Goal: Information Seeking & Learning: Learn about a topic

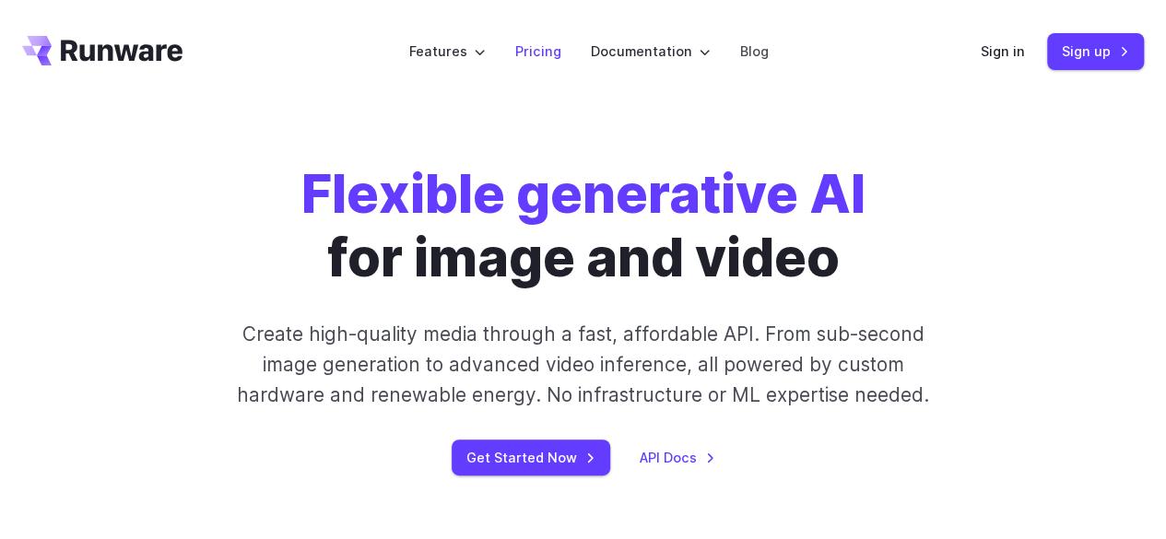
click at [539, 49] on link "Pricing" at bounding box center [538, 51] width 46 height 21
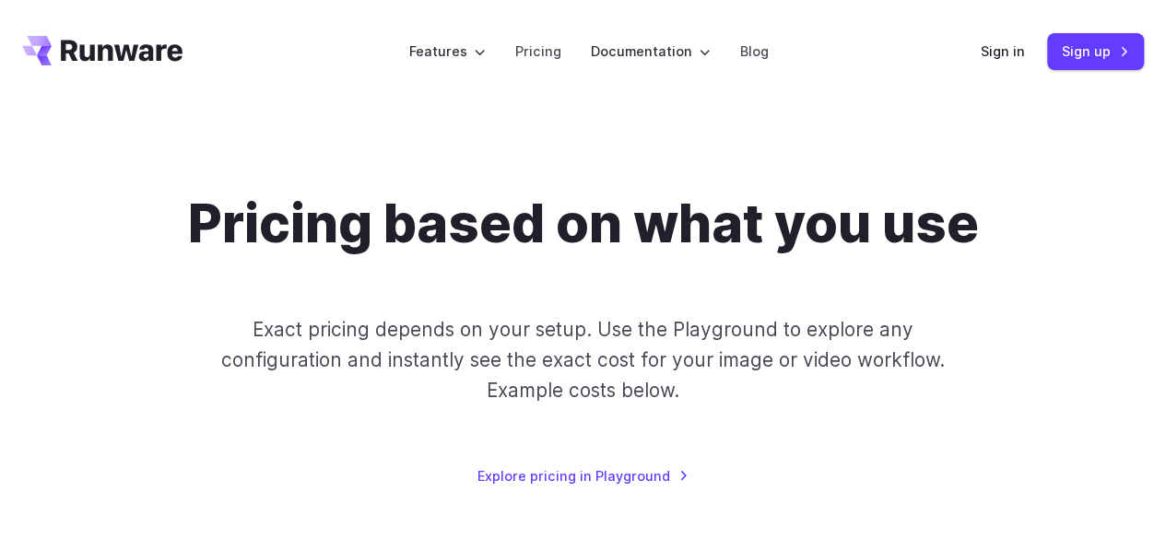
click at [184, 30] on header "Features Tasks Image generation Video generation Sonic Inference Engine™ Models…" at bounding box center [583, 51] width 1166 height 103
click at [130, 56] on icon "Go to /" at bounding box center [122, 50] width 122 height 21
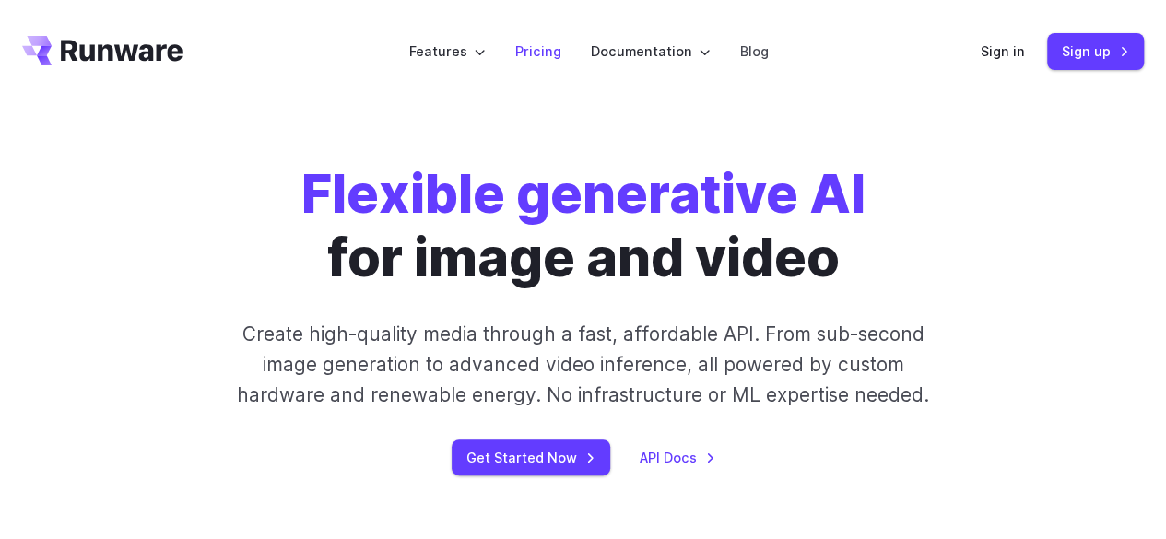
click at [536, 51] on link "Pricing" at bounding box center [538, 51] width 46 height 21
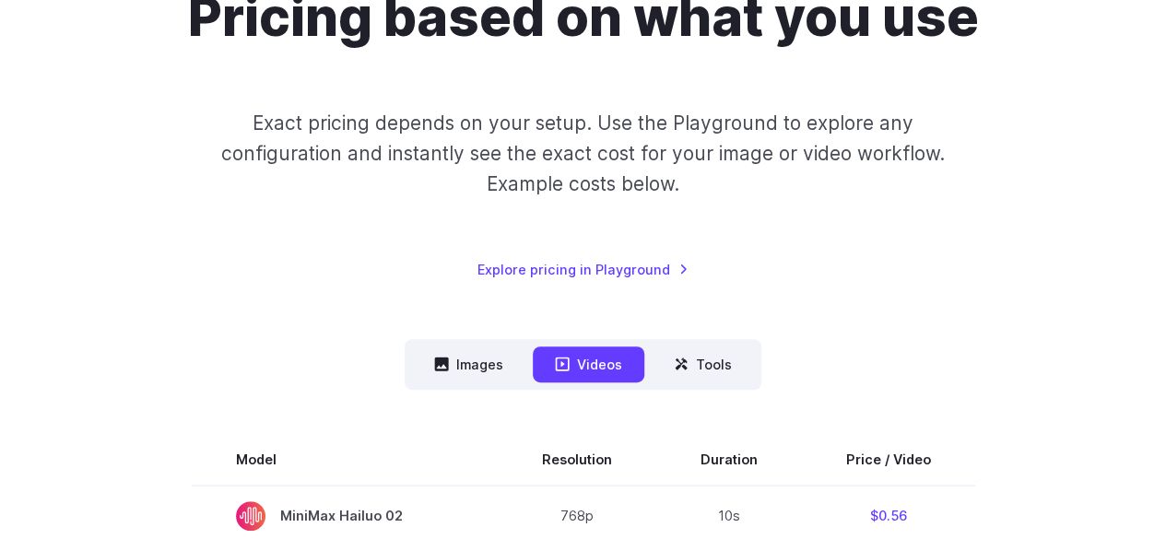
scroll to position [92, 0]
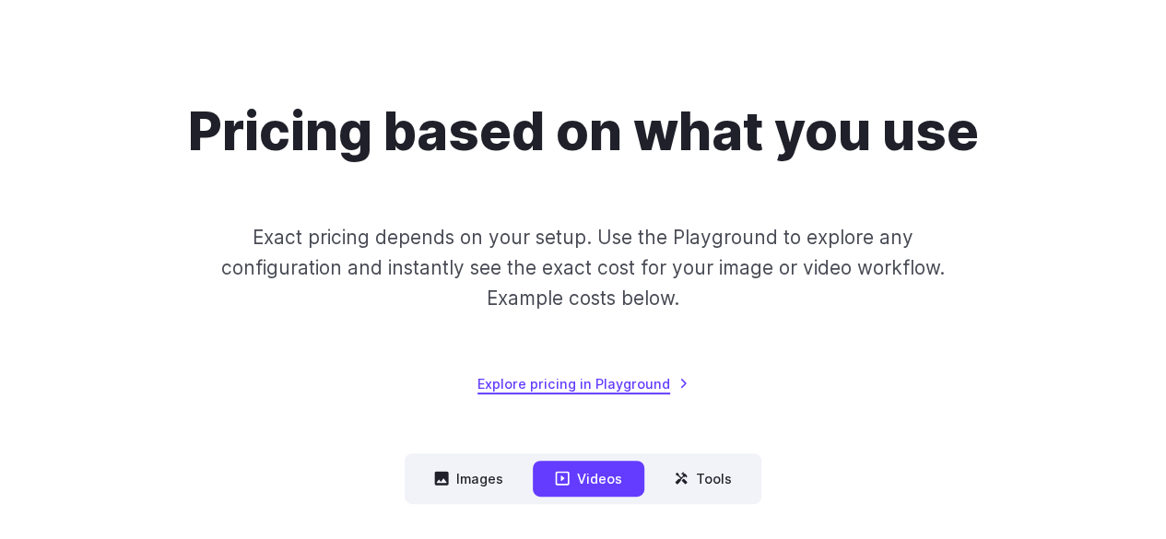
click at [603, 376] on link "Explore pricing in Playground" at bounding box center [582, 383] width 211 height 21
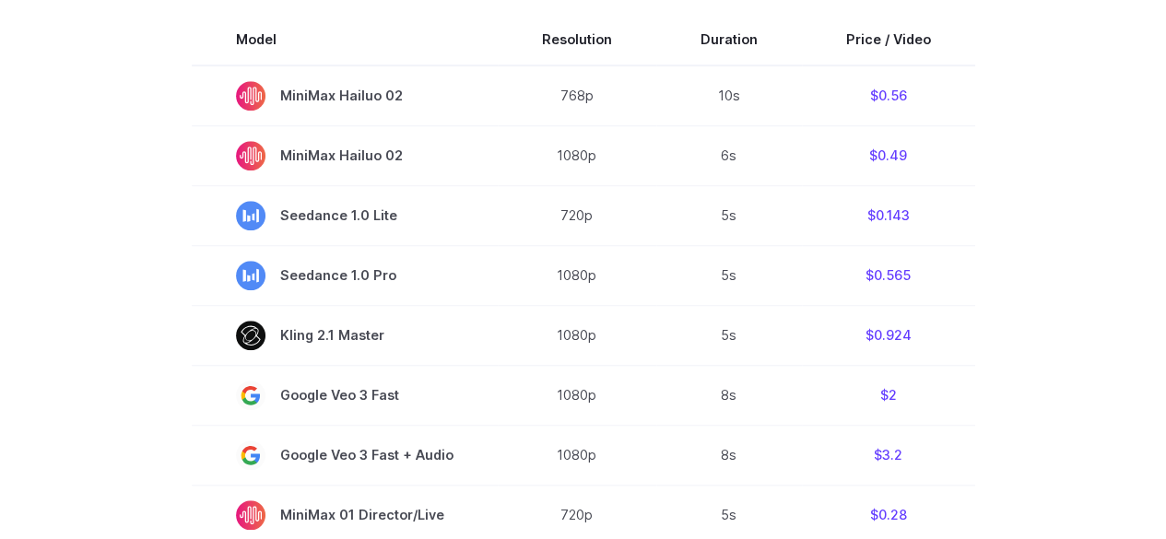
scroll to position [459, 0]
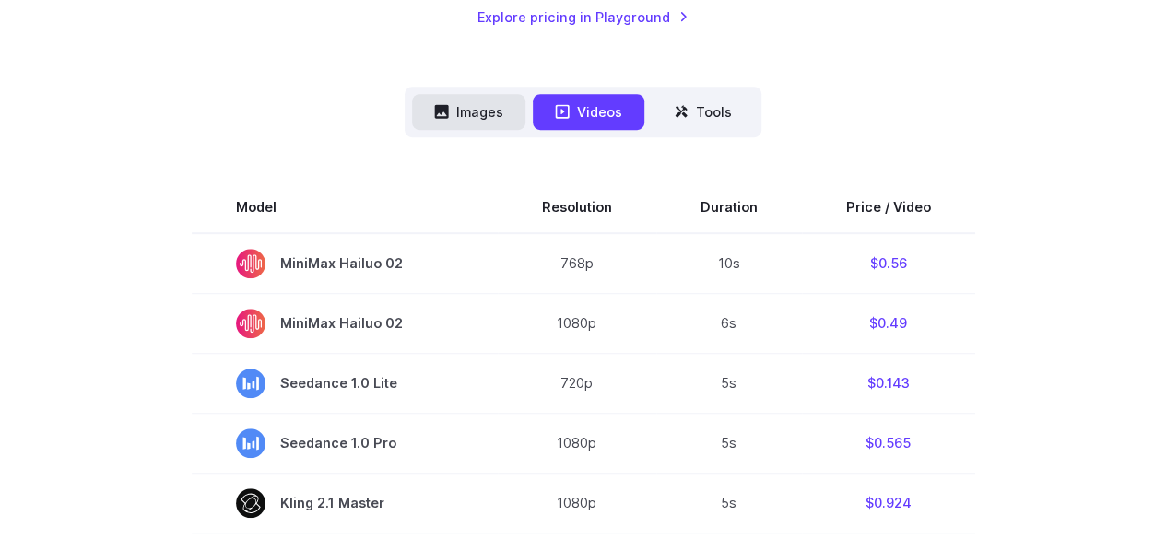
click at [489, 108] on button "Images" at bounding box center [468, 112] width 113 height 36
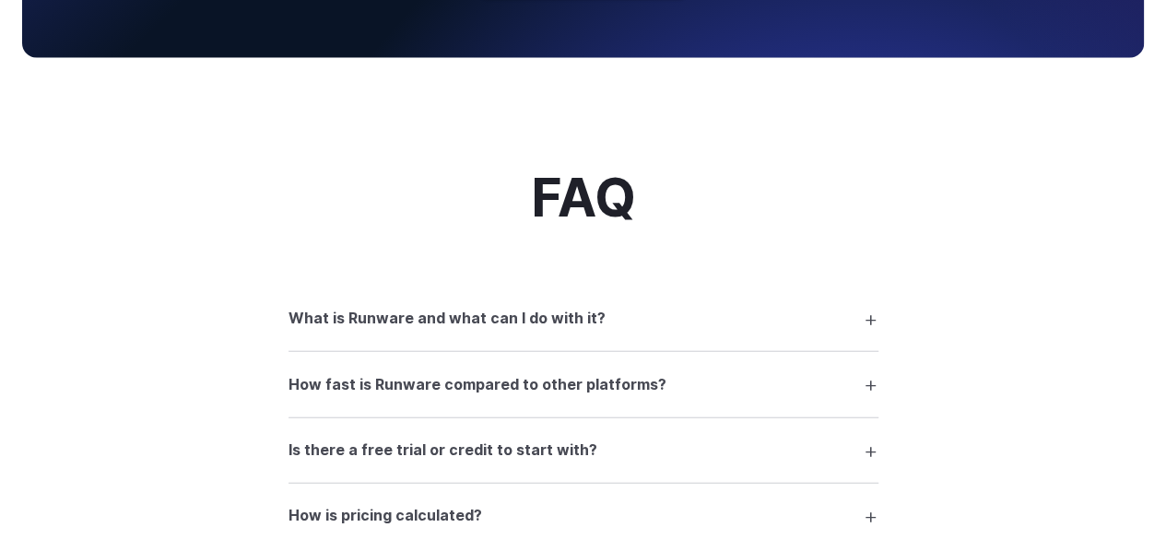
scroll to position [2210, 0]
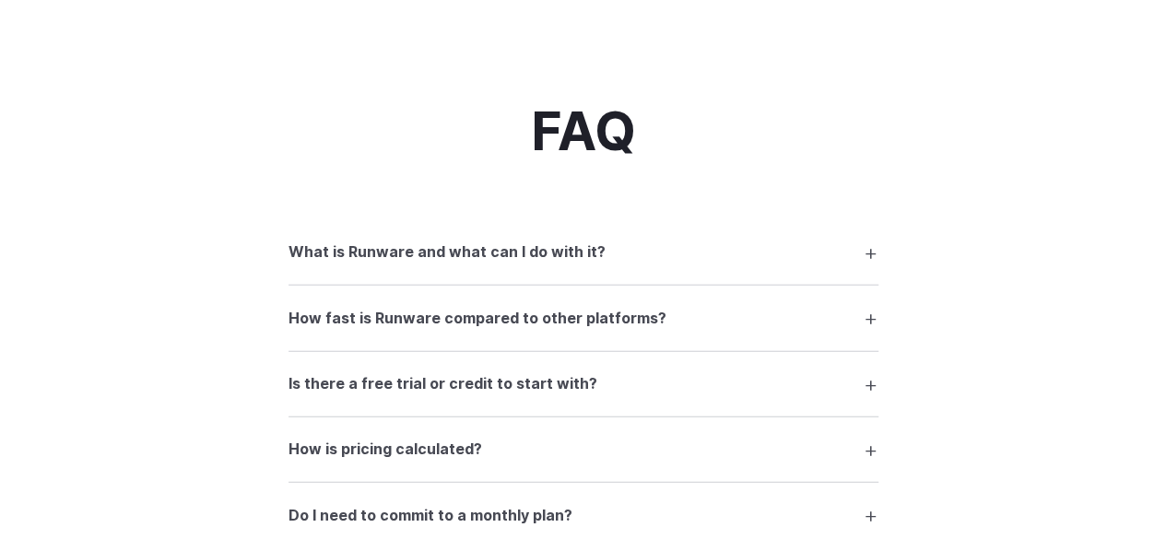
click at [456, 254] on h3 "What is Runware and what can I do with it?" at bounding box center [446, 253] width 317 height 24
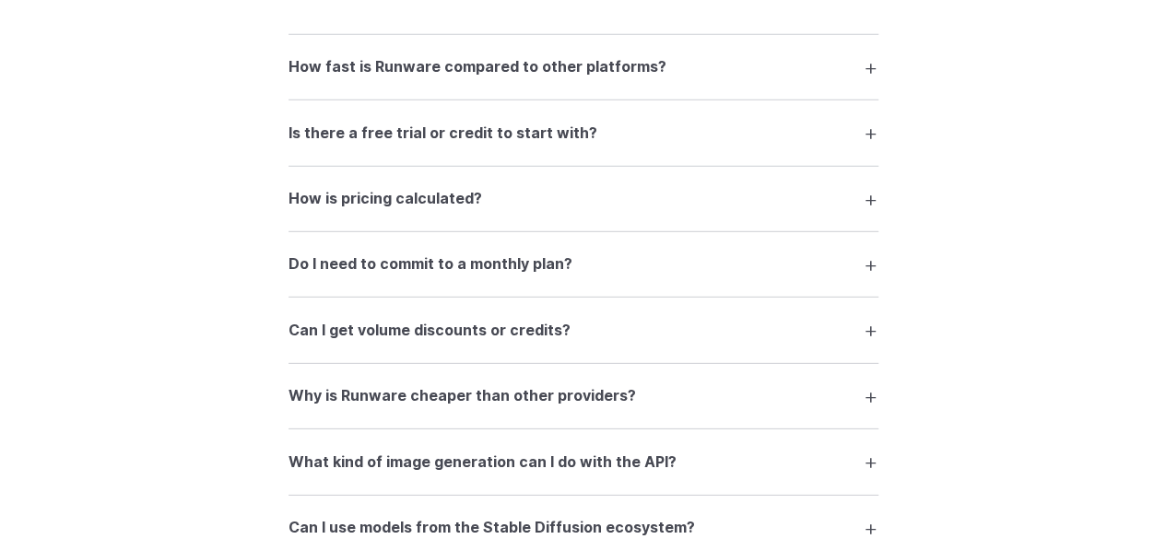
scroll to position [2578, 0]
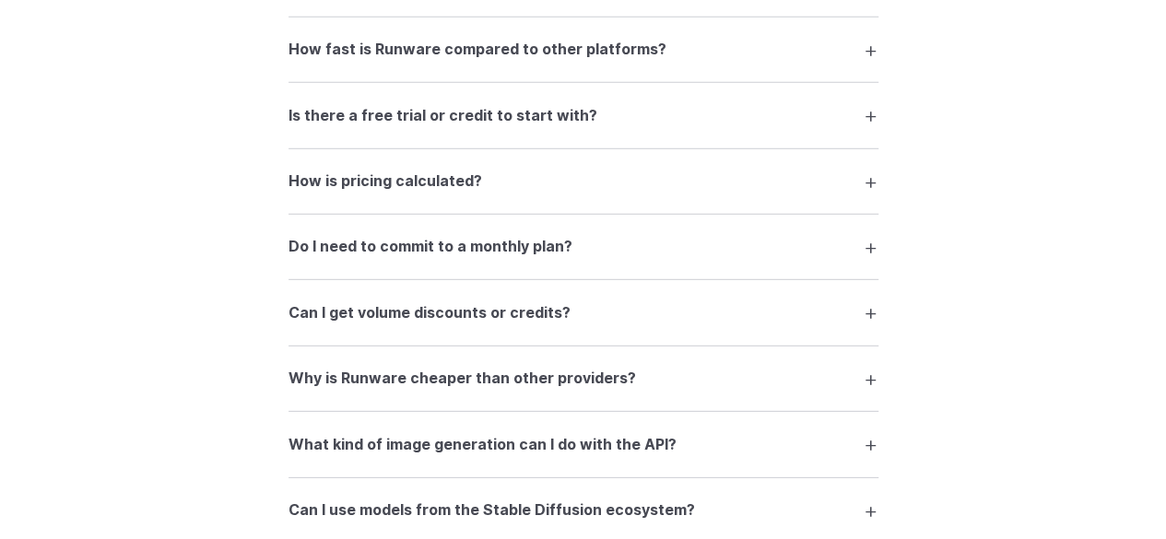
click at [431, 124] on h3 "Is there a free trial or credit to start with?" at bounding box center [442, 116] width 309 height 24
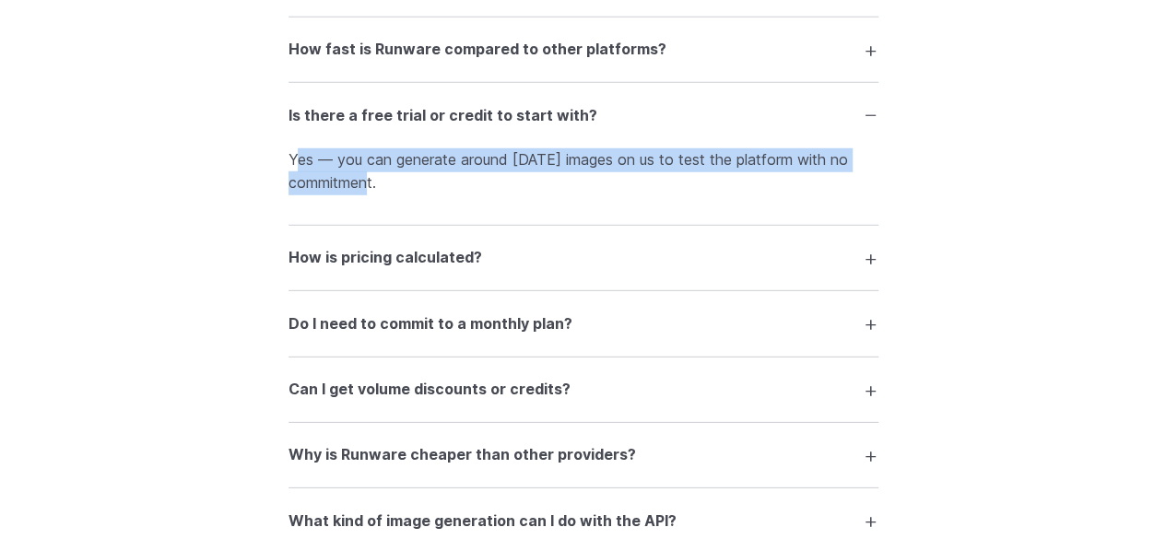
drag, startPoint x: 462, startPoint y: 194, endPoint x: 293, endPoint y: 169, distance: 170.5
click at [293, 169] on p "Yes — you can generate around [DATE] images on us to test the platform with no …" at bounding box center [583, 171] width 590 height 47
click at [374, 193] on p "Yes — you can generate around [DATE] images on us to test the platform with no …" at bounding box center [583, 171] width 590 height 47
click at [662, 187] on p "Yes — you can generate around [DATE] images on us to test the platform with no …" at bounding box center [583, 171] width 590 height 47
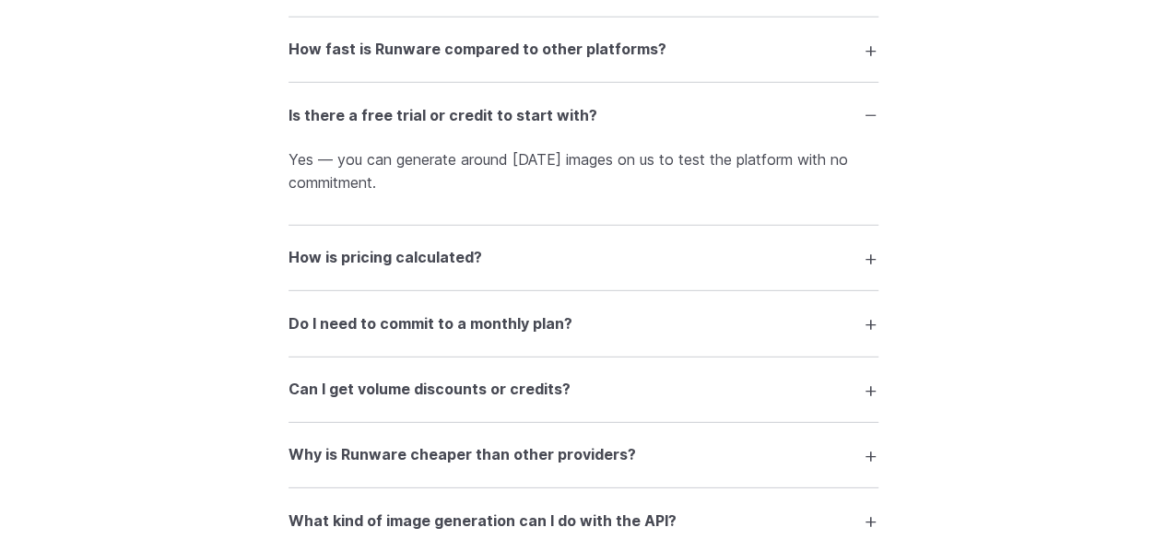
click at [437, 264] on h3 "How is pricing calculated?" at bounding box center [385, 258] width 194 height 24
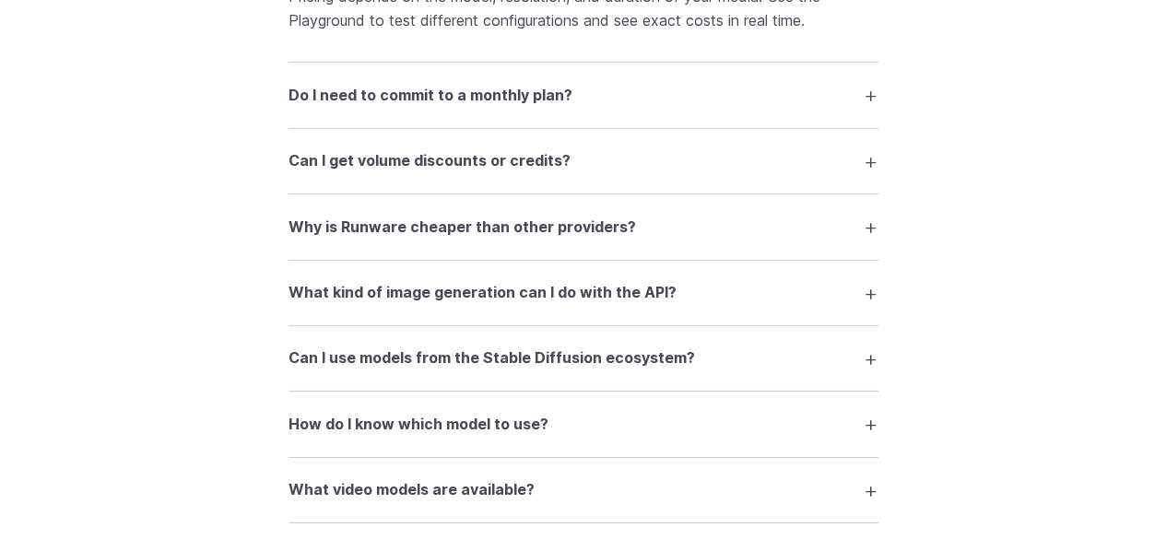
scroll to position [2855, 0]
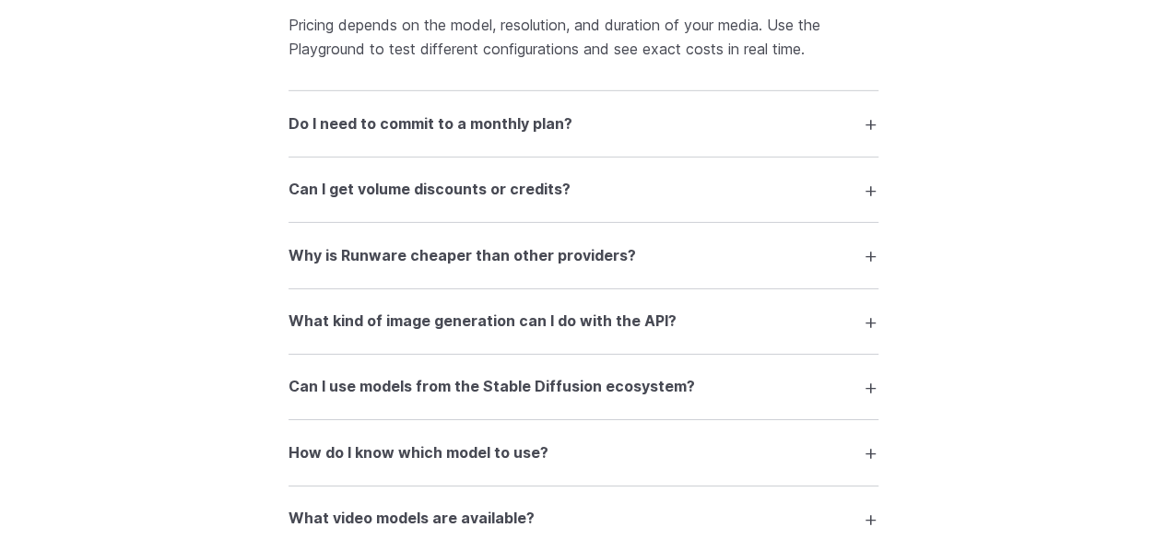
click at [586, 125] on summary "Do I need to commit to a monthly plan?" at bounding box center [583, 123] width 590 height 35
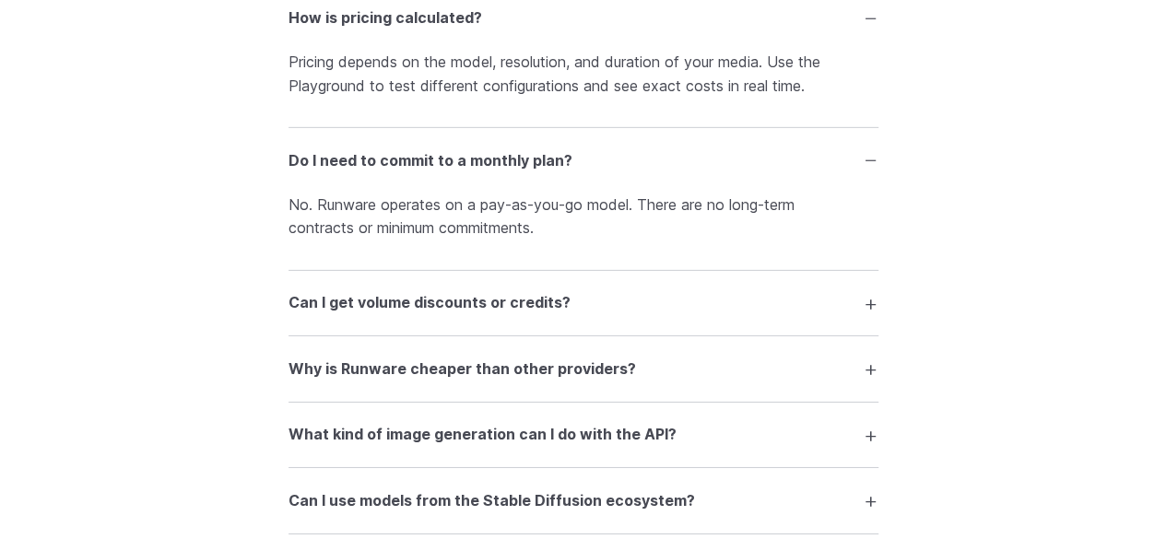
scroll to position [2857, 0]
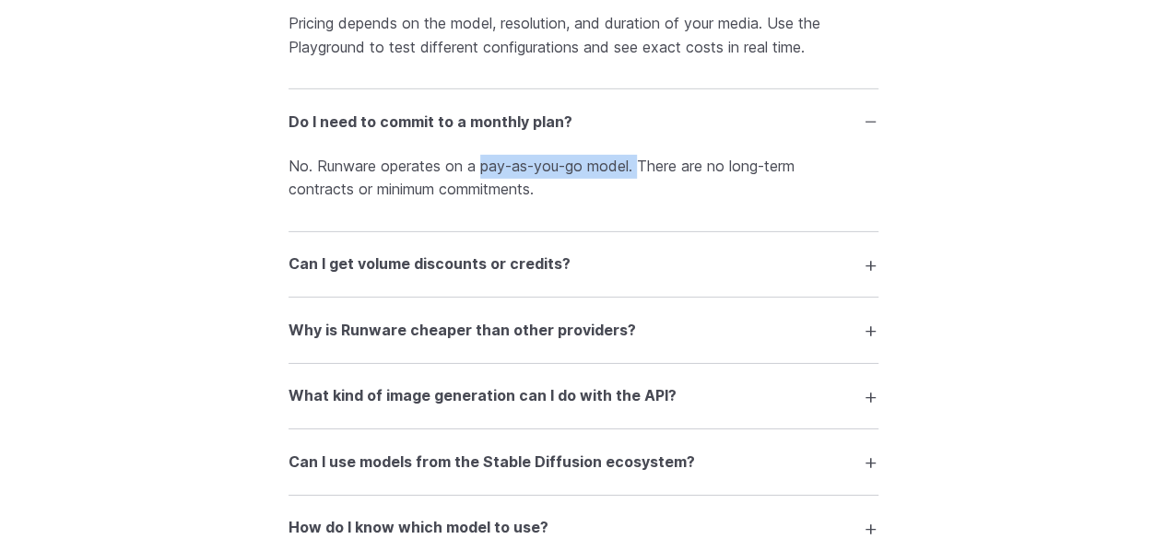
drag, startPoint x: 479, startPoint y: 172, endPoint x: 642, endPoint y: 173, distance: 163.1
click at [642, 173] on p "No. Runware operates on a pay-as-you-go model. There are no long-term contracts…" at bounding box center [583, 178] width 590 height 47
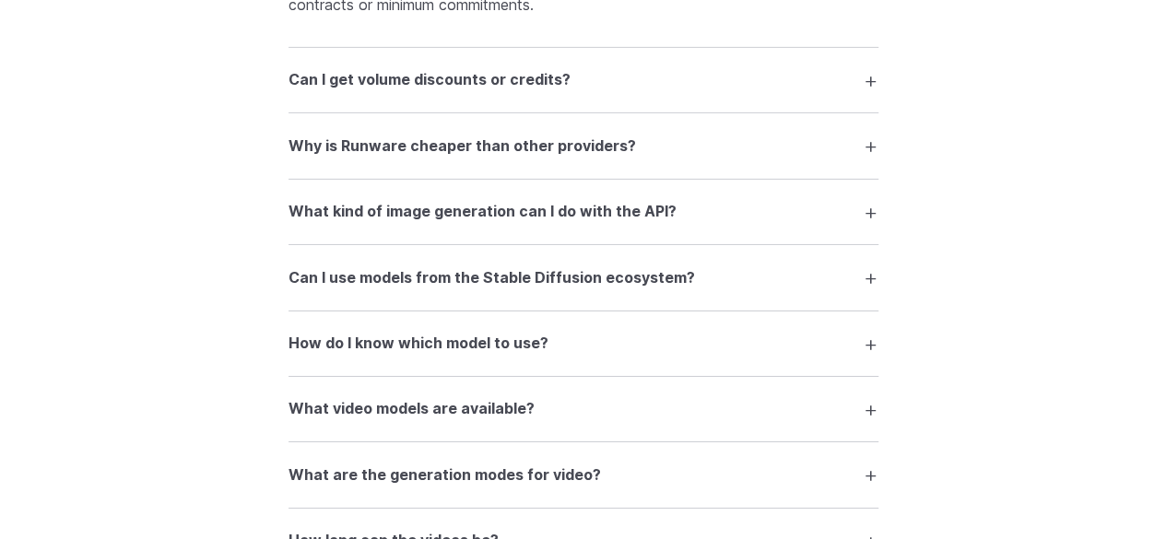
scroll to position [2949, 0]
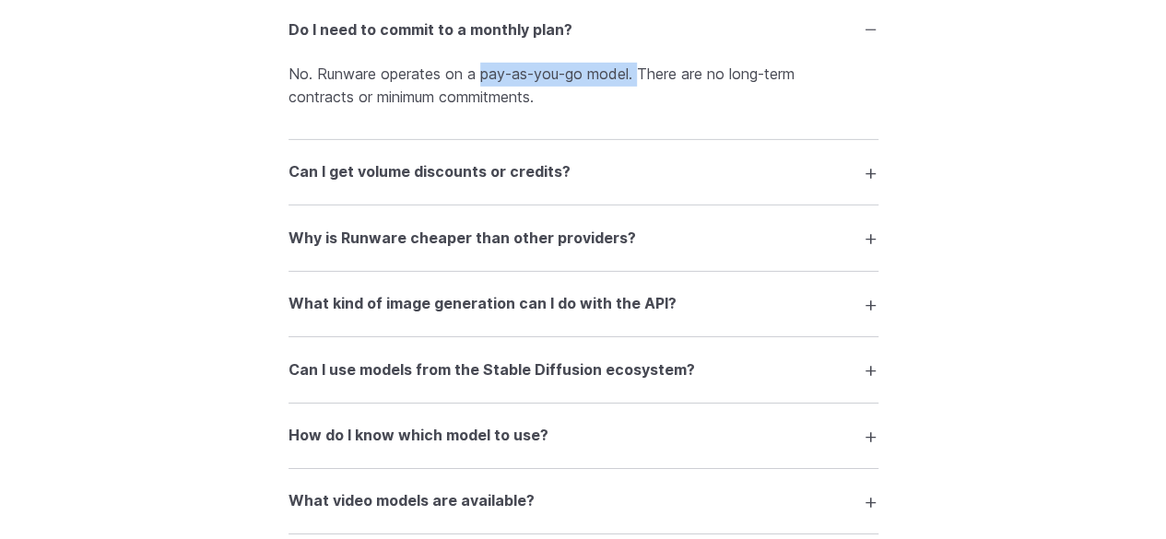
click at [627, 174] on summary "Can I get volume discounts or credits?" at bounding box center [583, 172] width 590 height 35
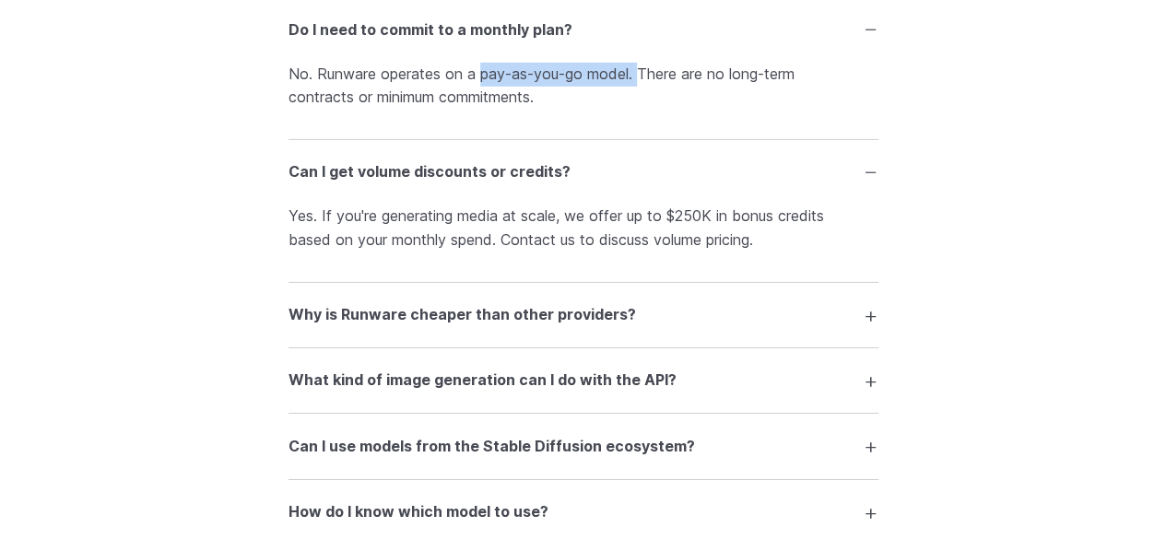
scroll to position [3041, 0]
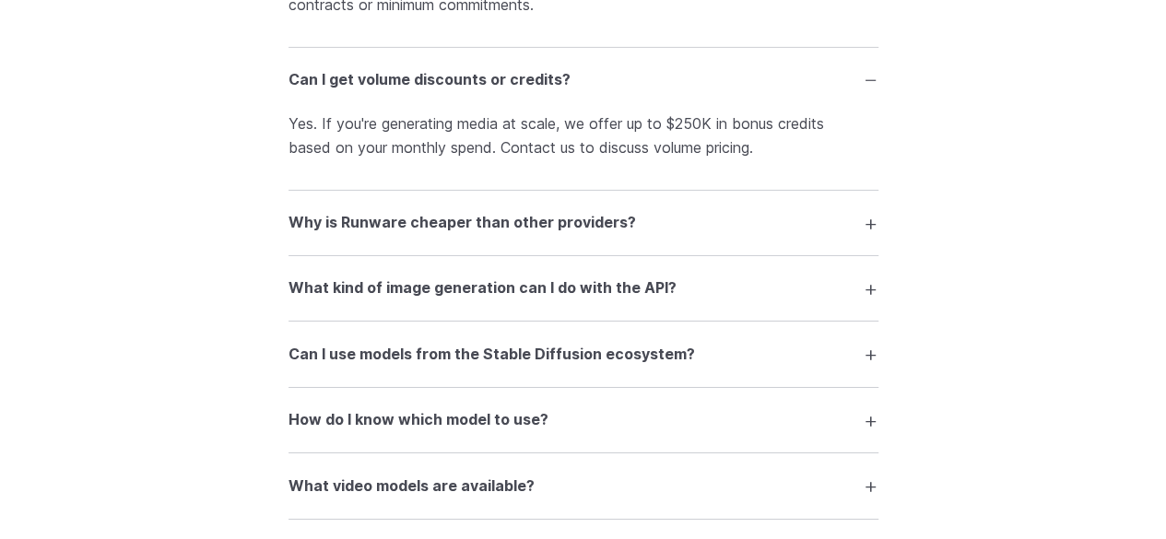
click at [655, 235] on summary "Why is Runware cheaper than other providers?" at bounding box center [583, 222] width 590 height 35
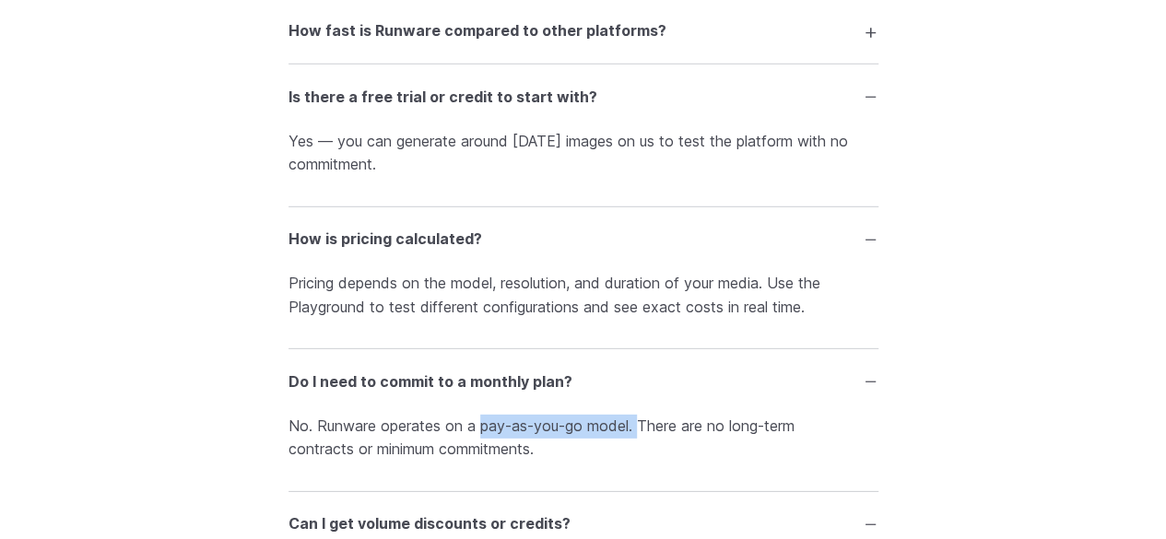
scroll to position [2488, 0]
